Goal: Information Seeking & Learning: Understand process/instructions

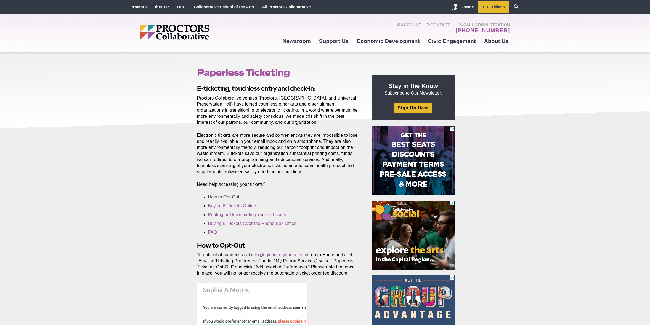
click at [224, 198] on link "How to Opt-Out" at bounding box center [223, 197] width 31 height 5
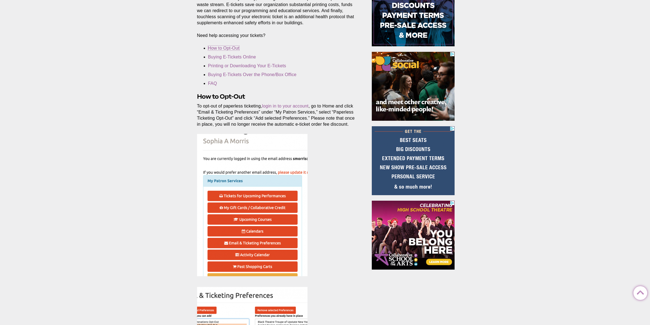
scroll to position [73, 0]
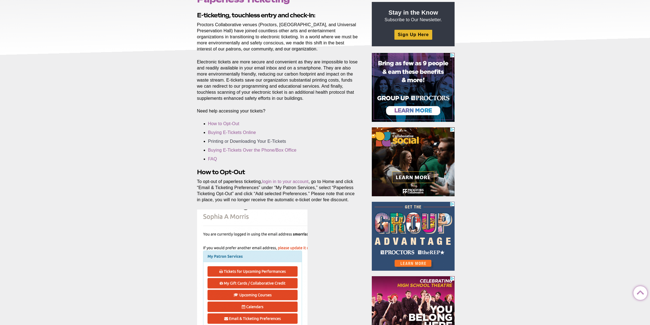
click at [239, 141] on link "Printing or Downloading Your E-Tickets" at bounding box center [247, 141] width 78 height 5
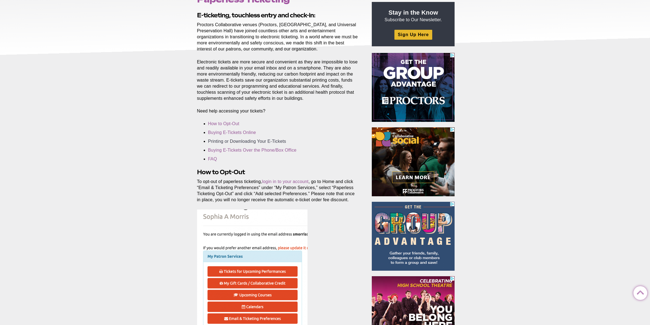
scroll to position [1041, 0]
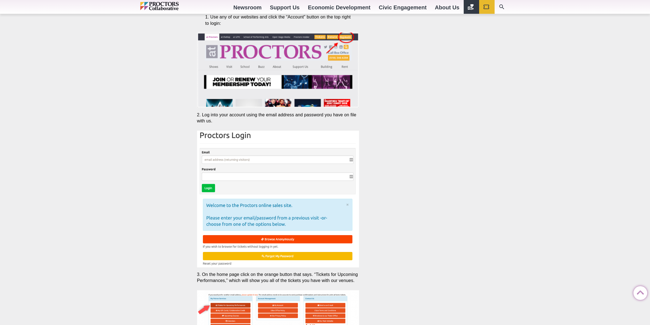
click at [225, 160] on img at bounding box center [278, 199] width 162 height 137
click at [261, 160] on img at bounding box center [278, 199] width 162 height 137
click at [212, 158] on img at bounding box center [278, 199] width 162 height 137
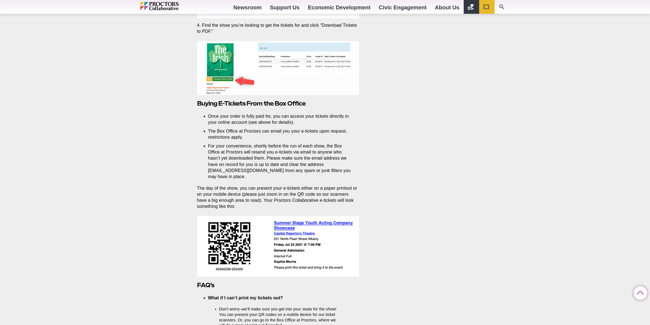
scroll to position [1494, 0]
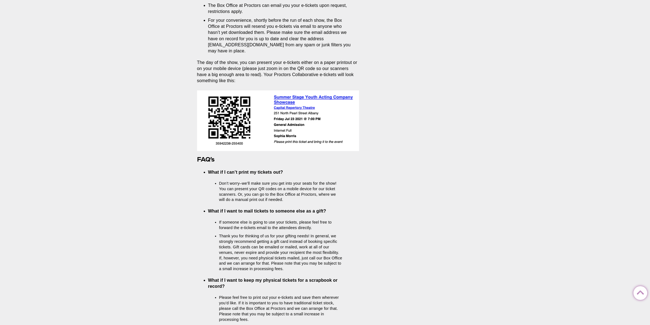
scroll to position [73, 0]
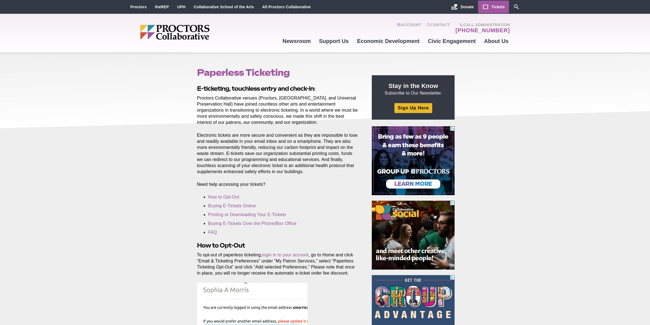
click at [493, 5] on span "Tickets" at bounding box center [497, 7] width 13 height 4
